Goal: Task Accomplishment & Management: Use online tool/utility

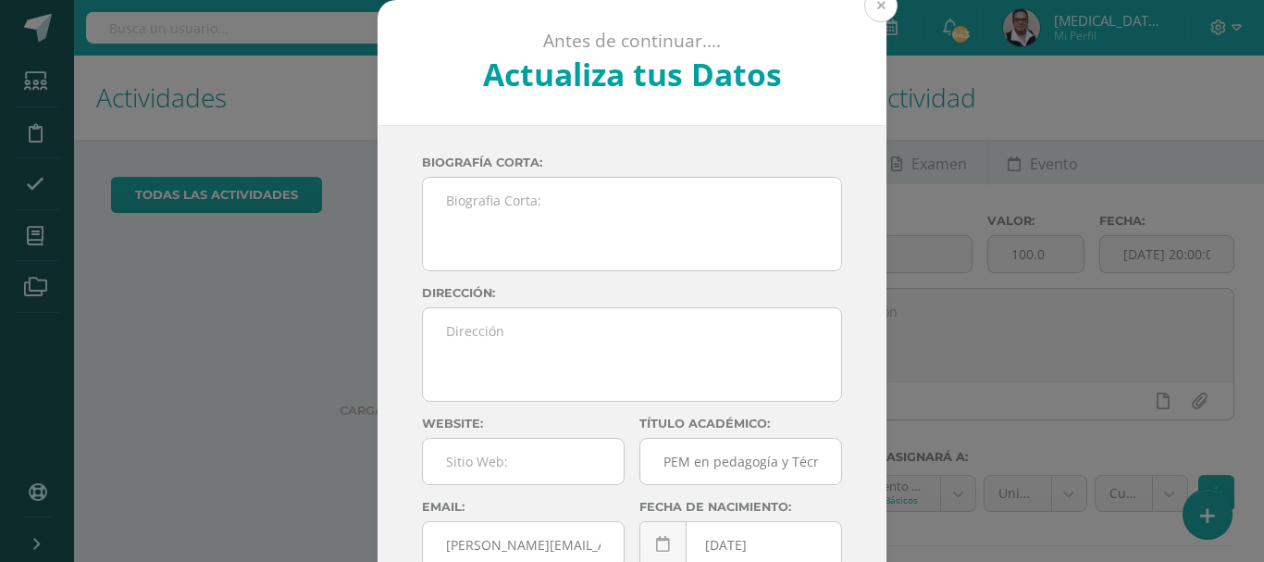
click at [869, 13] on button at bounding box center [880, 5] width 33 height 33
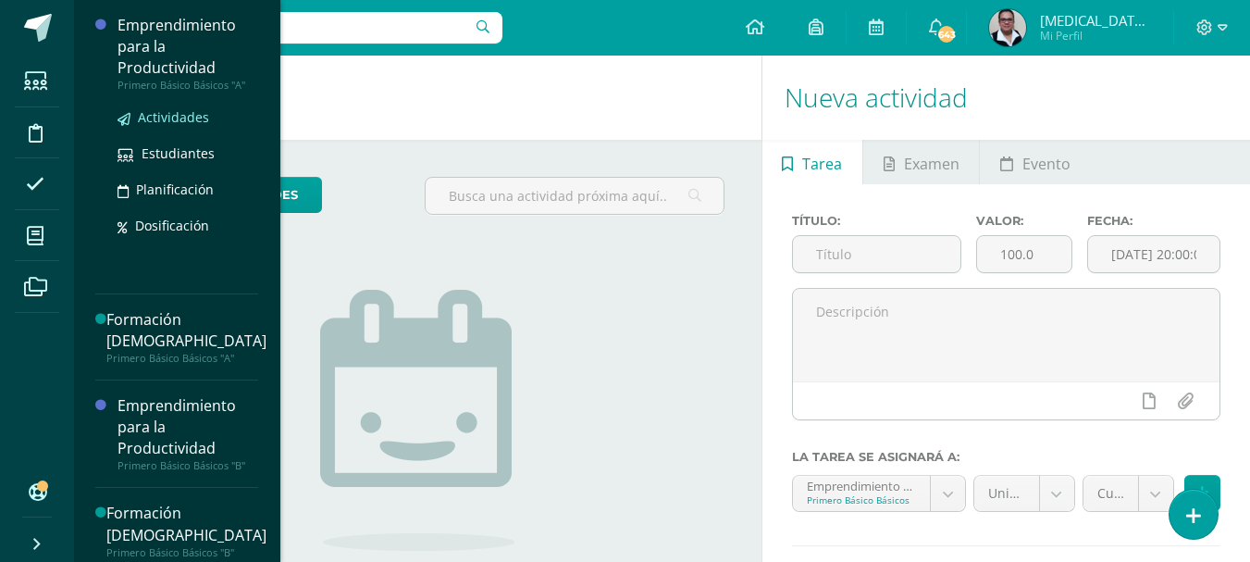
click at [178, 118] on span "Actividades" at bounding box center [173, 117] width 71 height 18
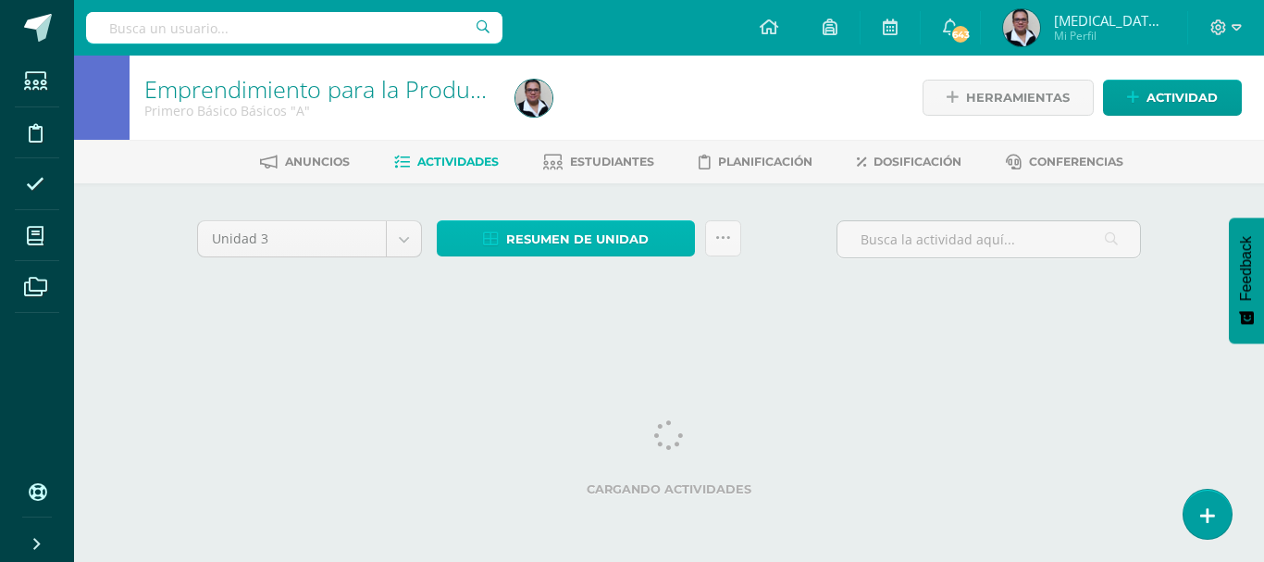
click at [568, 245] on span "Resumen de unidad" at bounding box center [577, 239] width 143 height 34
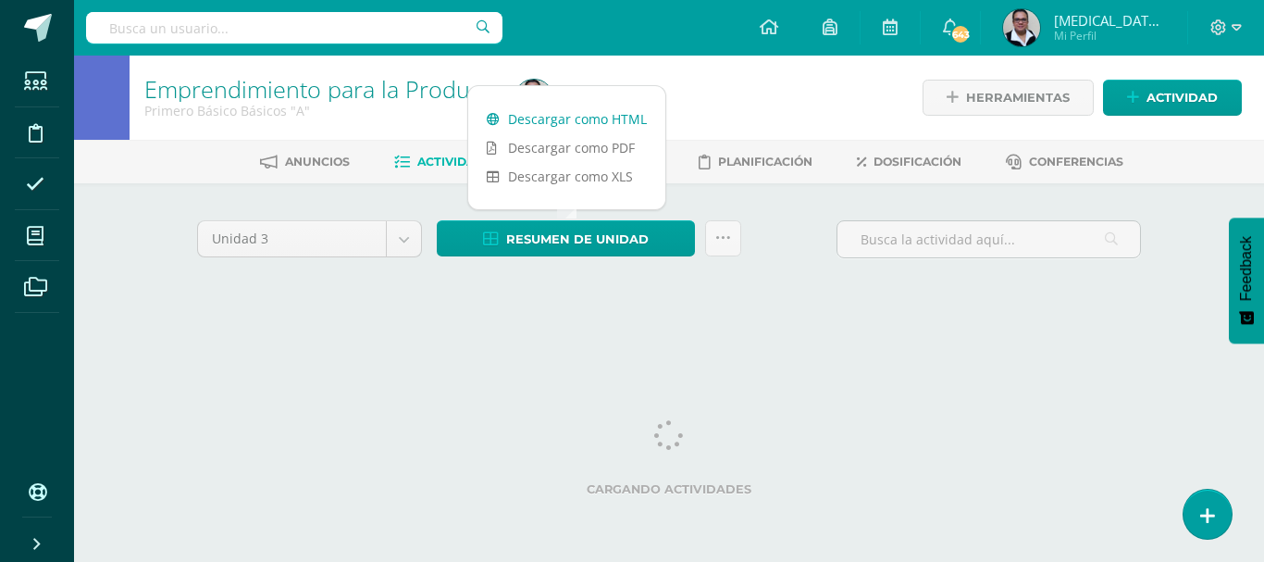
click at [565, 126] on link "Descargar como HTML" at bounding box center [566, 119] width 197 height 29
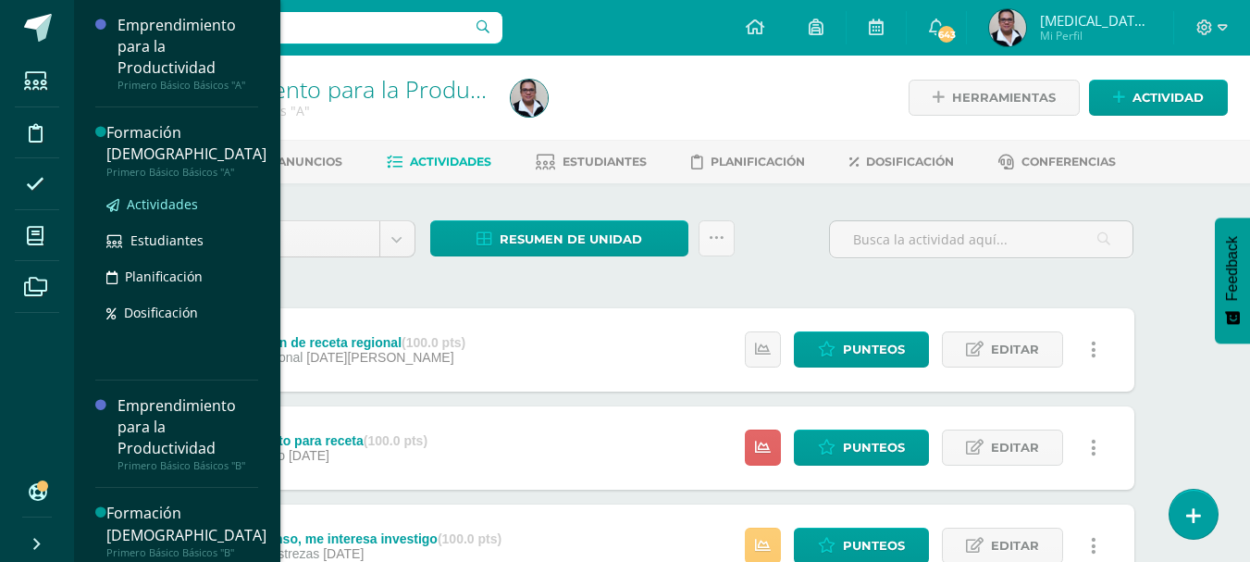
click at [179, 212] on span "Actividades" at bounding box center [162, 204] width 71 height 18
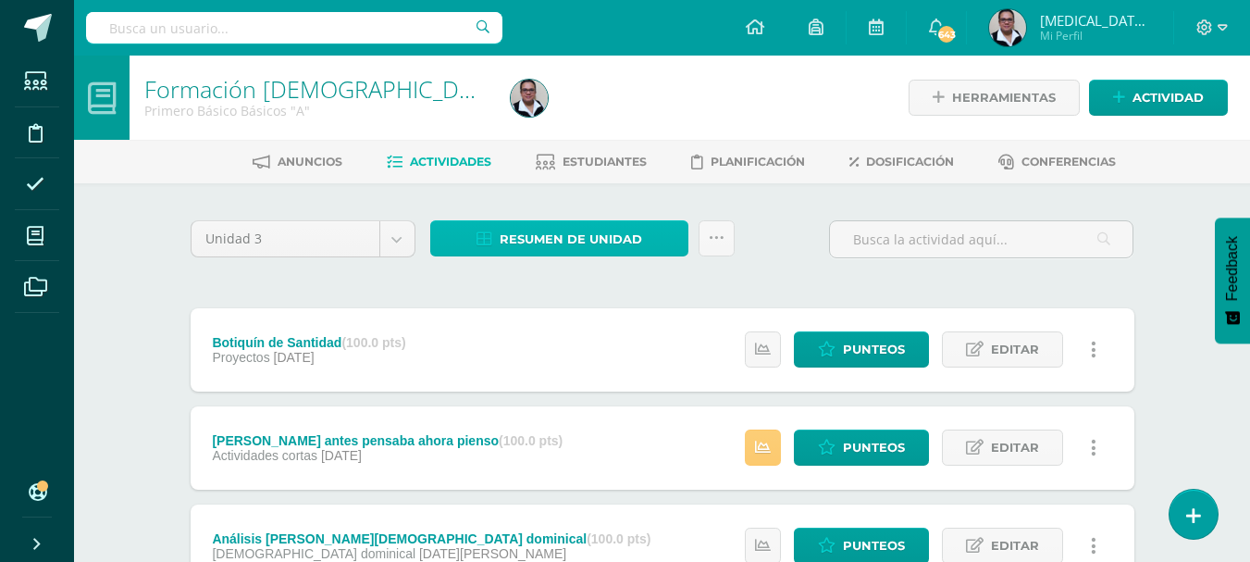
click at [540, 234] on span "Resumen de unidad" at bounding box center [571, 239] width 143 height 34
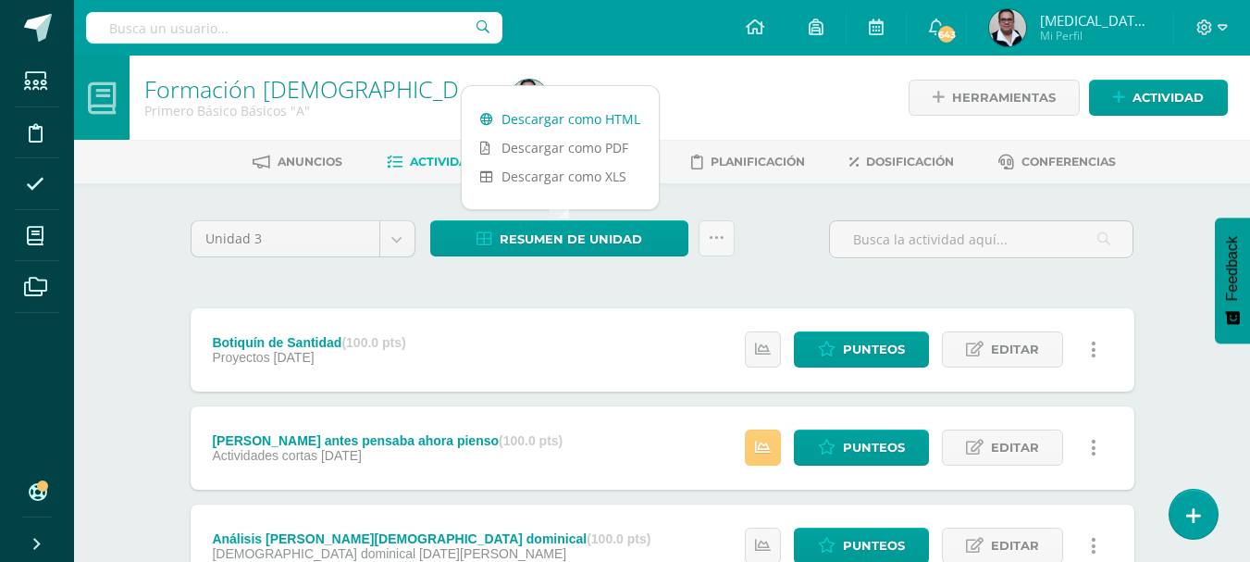
click at [569, 125] on link "Descargar como HTML" at bounding box center [560, 119] width 197 height 29
